Goal: Find specific page/section: Find specific page/section

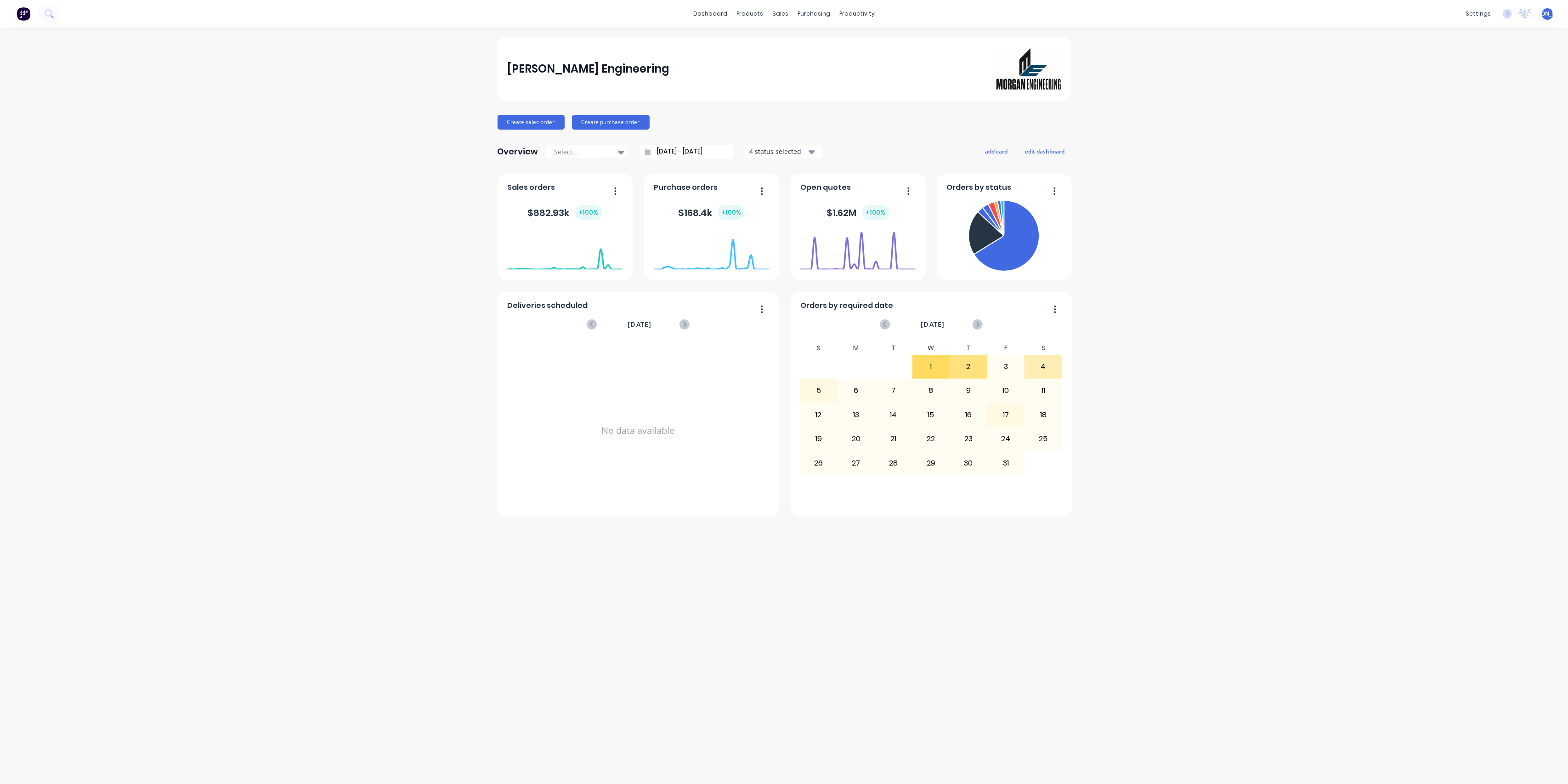
click at [90, 144] on div "[PERSON_NAME] Engineering Create sales order Create purchase order Overview Sel…" at bounding box center [784, 406] width 1568 height 738
click at [302, 563] on div "[PERSON_NAME] Engineering Create sales order Create purchase order Overview Sel…" at bounding box center [784, 406] width 1568 height 738
click at [782, 15] on div "sales" at bounding box center [780, 13] width 25 height 14
click at [794, 45] on link "Sales Orders" at bounding box center [829, 43] width 121 height 18
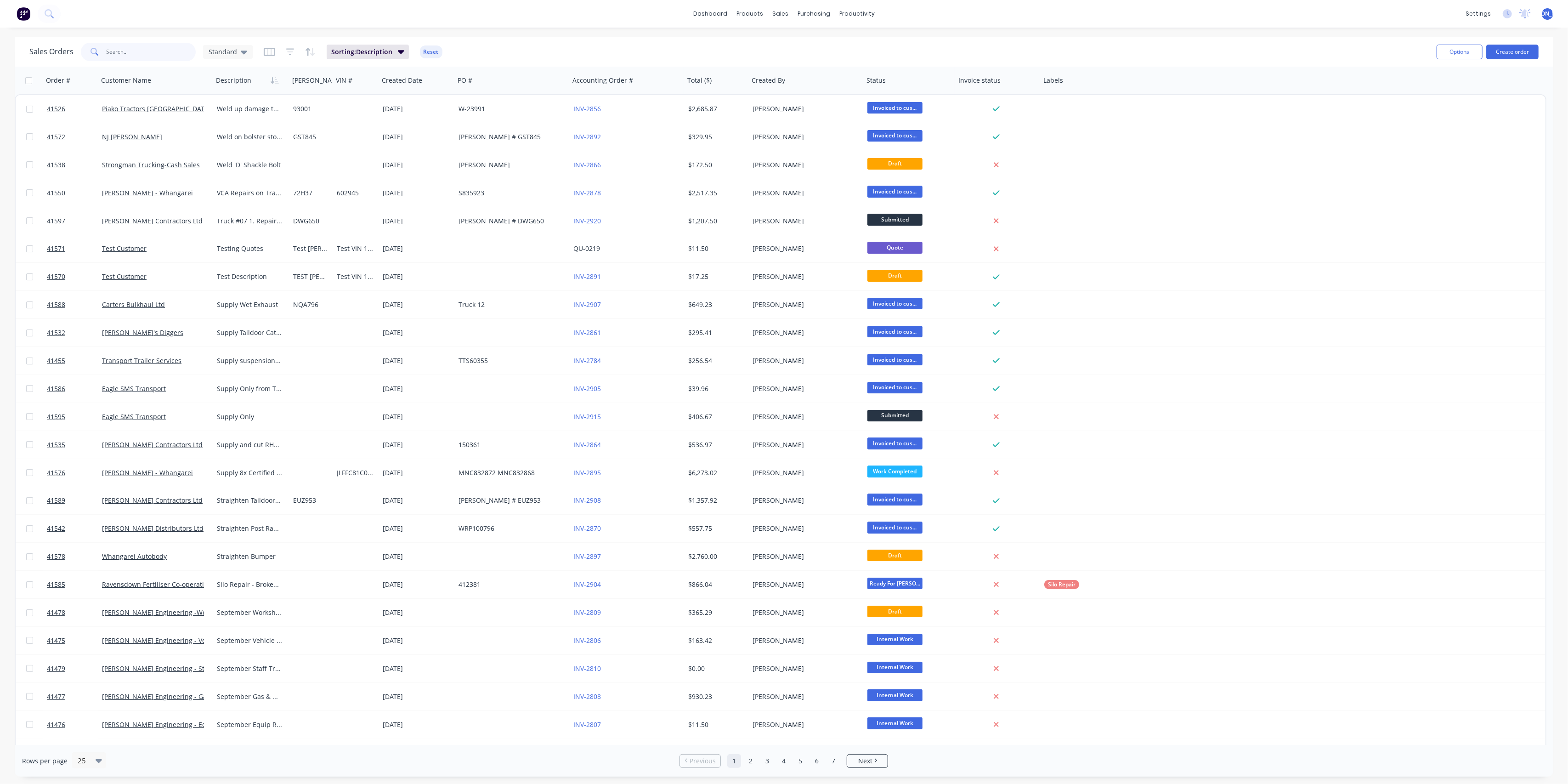
click at [144, 49] on input "text" at bounding box center [151, 52] width 89 height 18
type input "[PERSON_NAME]"
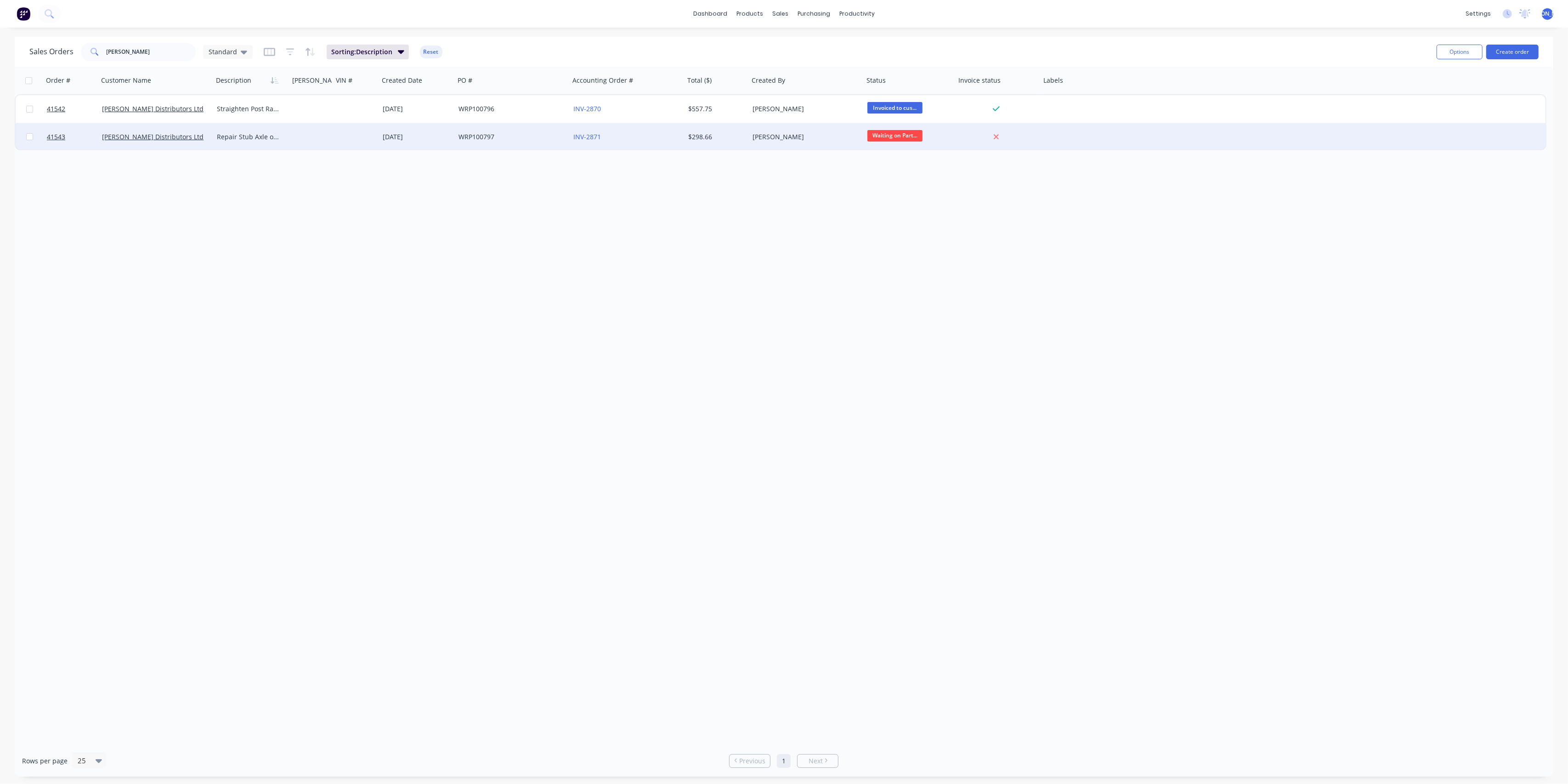
click at [326, 142] on div at bounding box center [311, 137] width 43 height 28
click at [258, 142] on div "Repair Stub Axle on Baler Frame" at bounding box center [251, 137] width 76 height 28
